Goal: Information Seeking & Learning: Find contact information

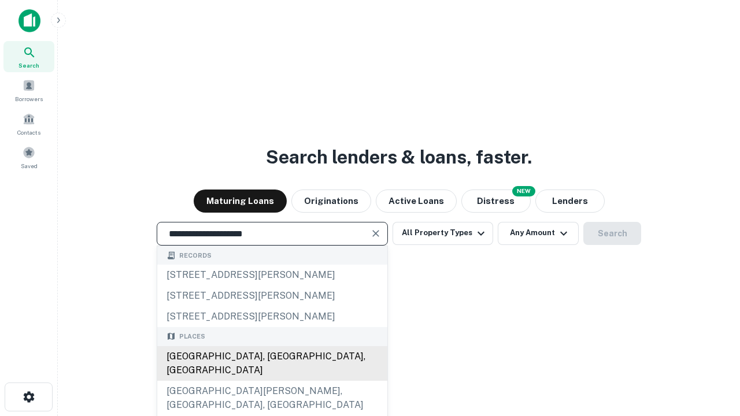
click at [272, 381] on div "[GEOGRAPHIC_DATA], [GEOGRAPHIC_DATA], [GEOGRAPHIC_DATA]" at bounding box center [272, 363] width 230 height 35
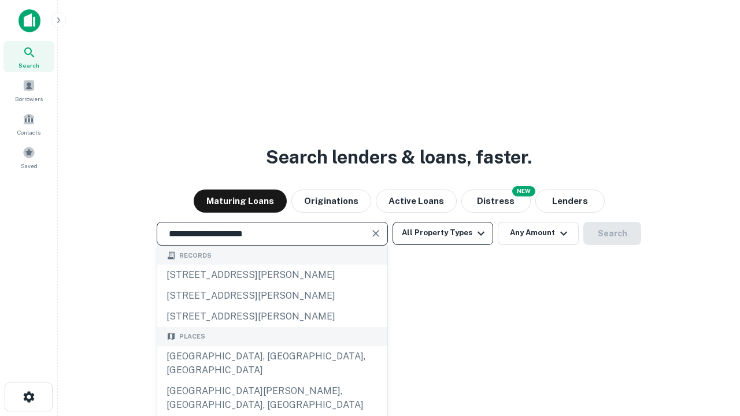
type input "**********"
click at [443, 233] on button "All Property Types" at bounding box center [443, 233] width 101 height 23
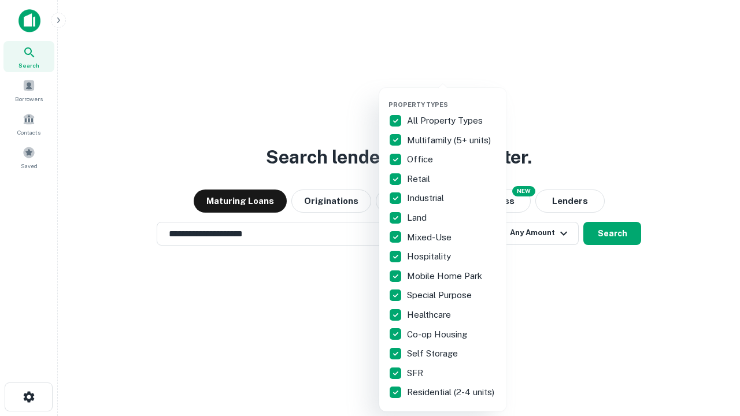
click at [452, 97] on button "button" at bounding box center [452, 97] width 127 height 1
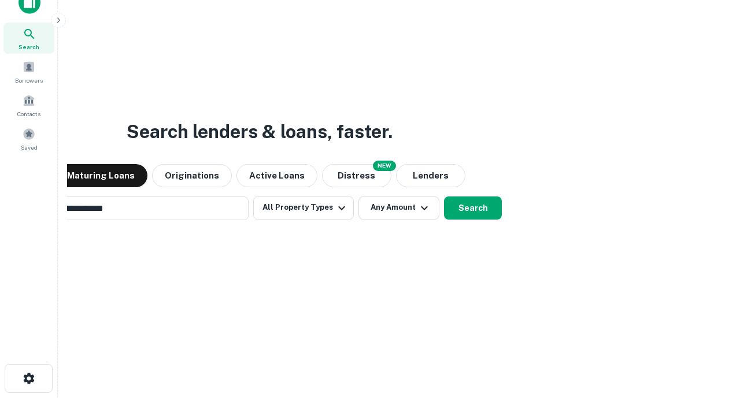
scroll to position [83, 327]
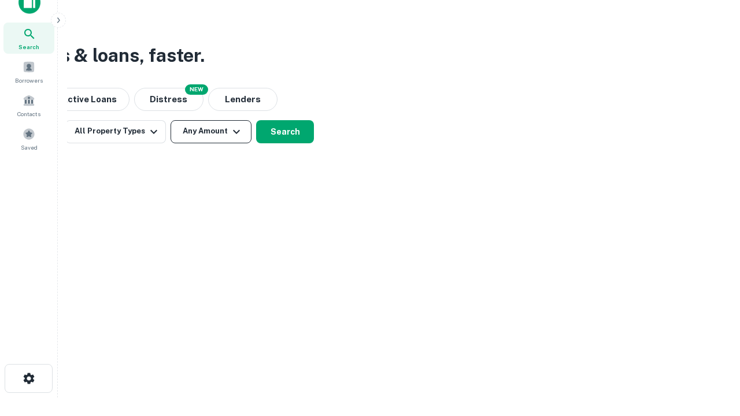
click at [211, 131] on button "Any Amount" at bounding box center [211, 131] width 81 height 23
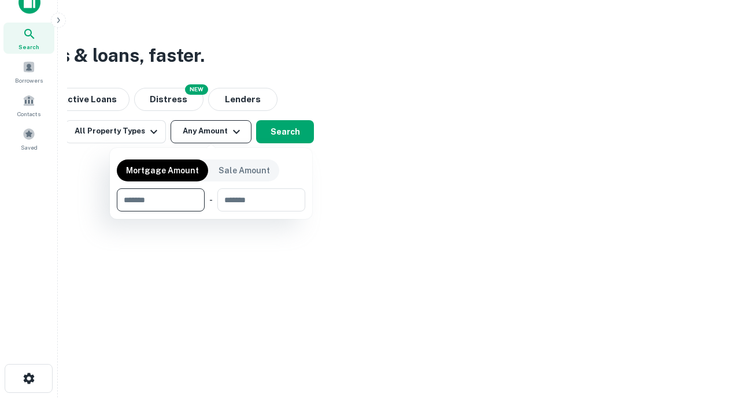
type input "*******"
click at [211, 212] on button "button" at bounding box center [211, 212] width 188 height 1
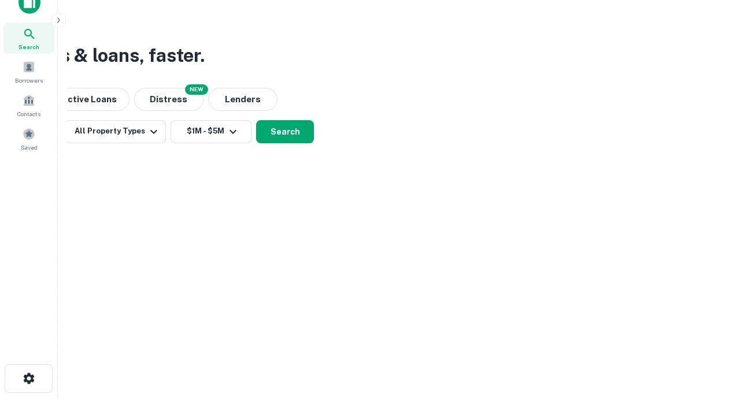
scroll to position [7, 213]
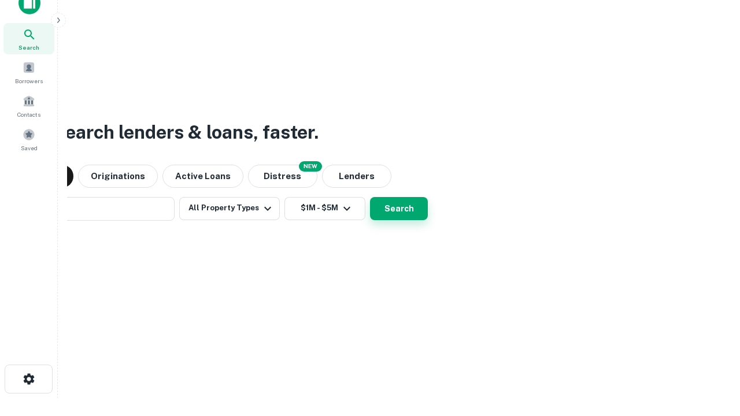
click at [399, 208] on button "Search" at bounding box center [399, 208] width 58 height 23
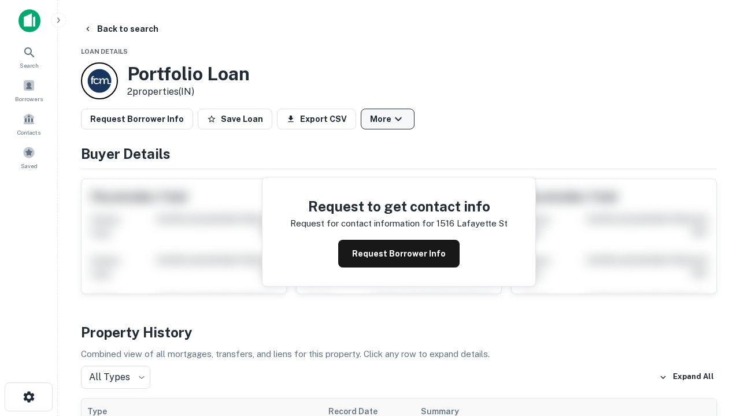
click at [387, 119] on button "More" at bounding box center [388, 119] width 54 height 21
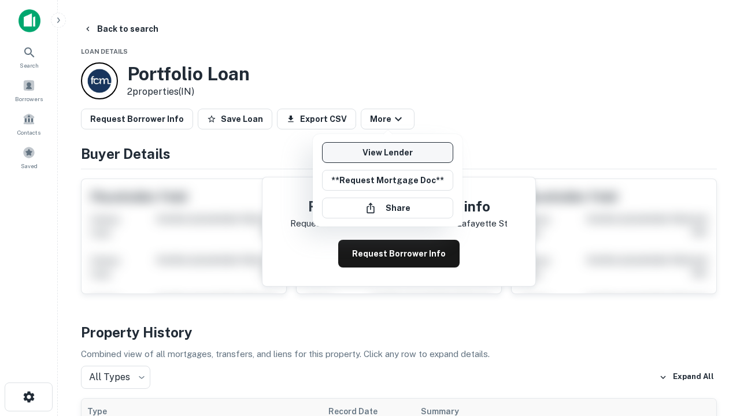
click at [387, 153] on link "View Lender" at bounding box center [387, 152] width 131 height 21
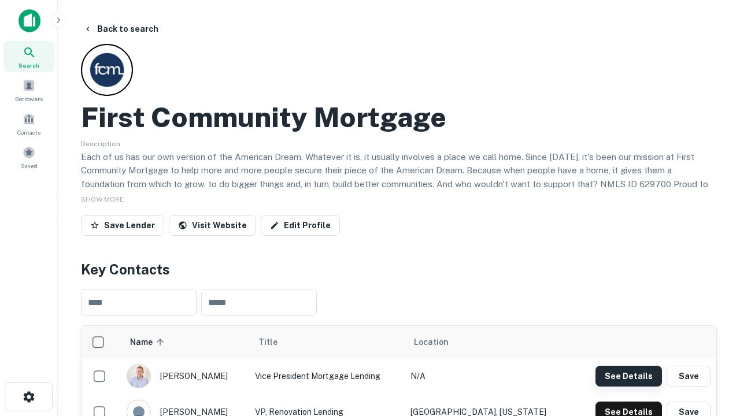
click at [628, 376] on button "See Details" at bounding box center [629, 376] width 66 height 21
click at [28, 397] on icon "button" at bounding box center [29, 397] width 14 height 14
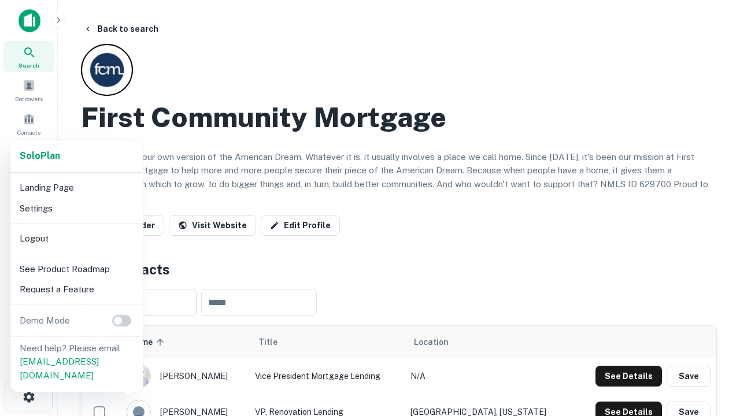
click at [76, 238] on li "Logout" at bounding box center [77, 238] width 124 height 21
